Goal: Task Accomplishment & Management: Manage account settings

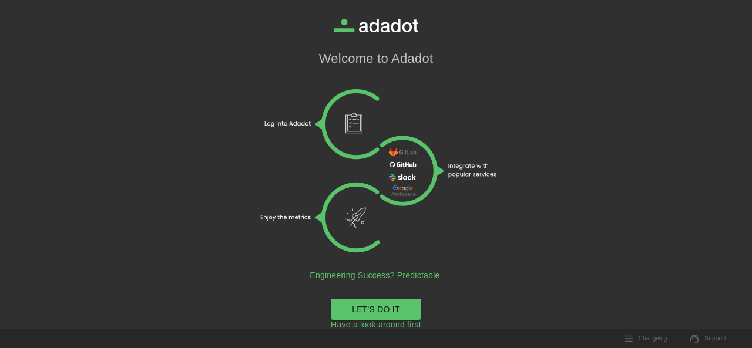
click at [403, 307] on link "LET'S DO IT" at bounding box center [376, 310] width 90 height 22
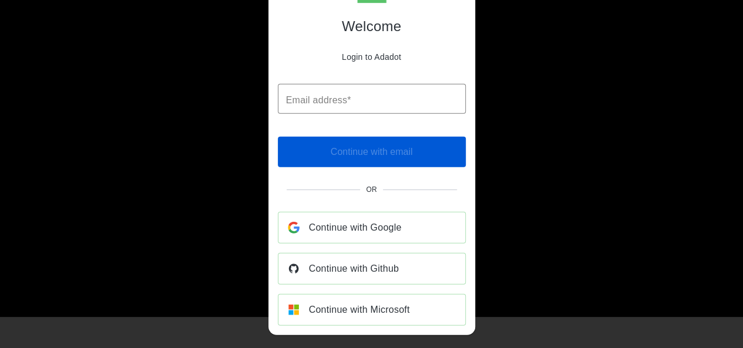
scroll to position [46, 0]
